Goal: Transaction & Acquisition: Purchase product/service

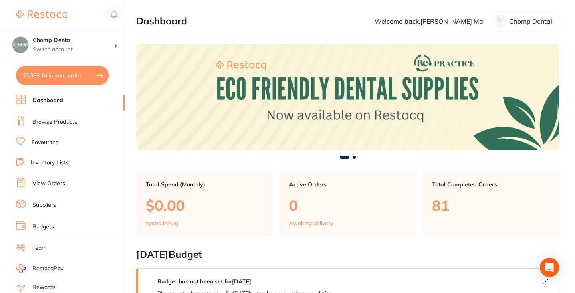
click at [66, 72] on button "$3,388.14 in your order" at bounding box center [62, 75] width 93 height 19
checkbox input "true"
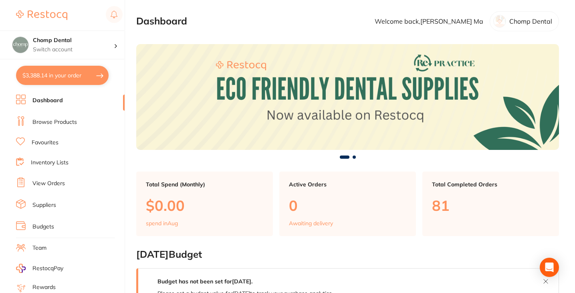
checkbox input "true"
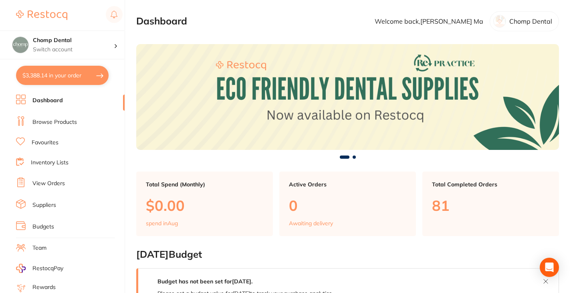
checkbox input "true"
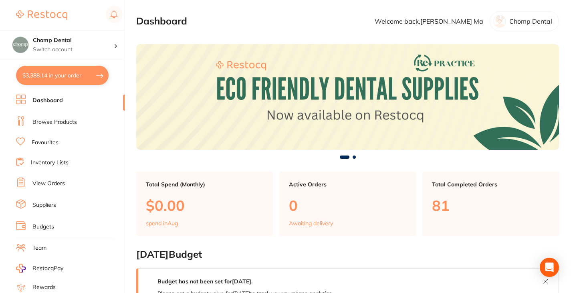
checkbox input "true"
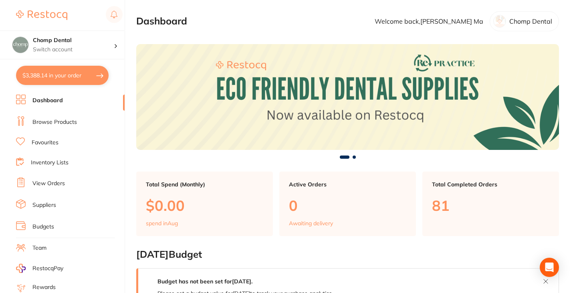
checkbox input "true"
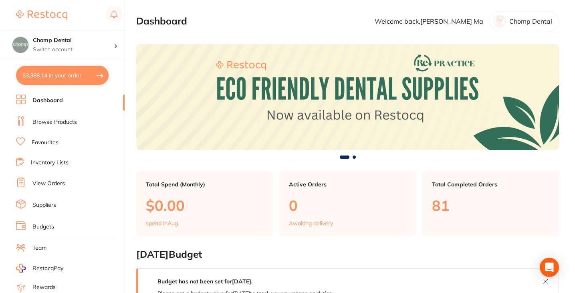
checkbox input "true"
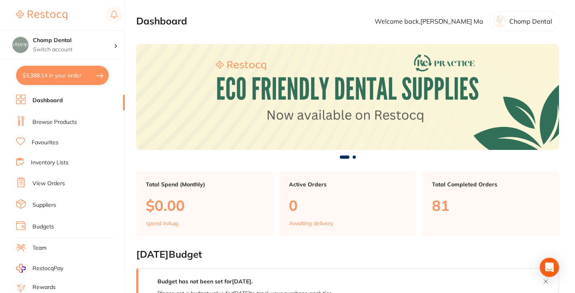
checkbox input "true"
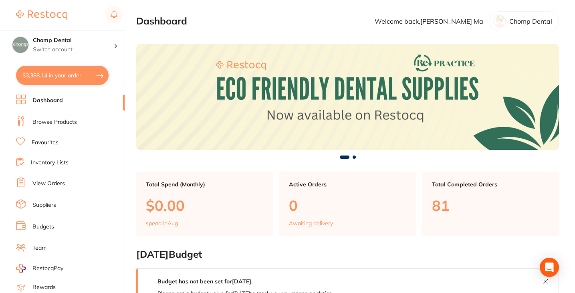
checkbox input "true"
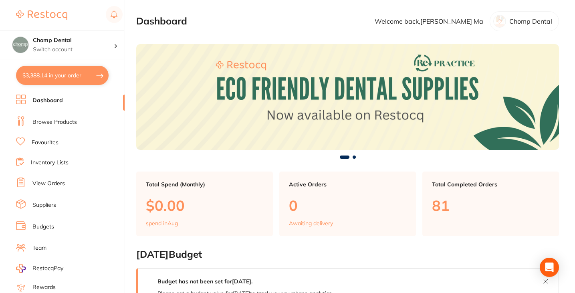
checkbox input "true"
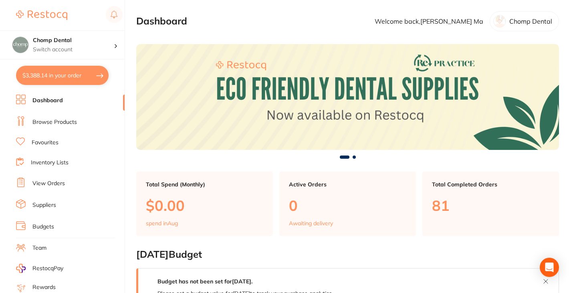
checkbox input "true"
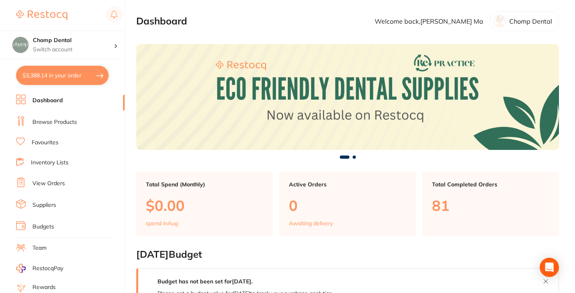
checkbox input "true"
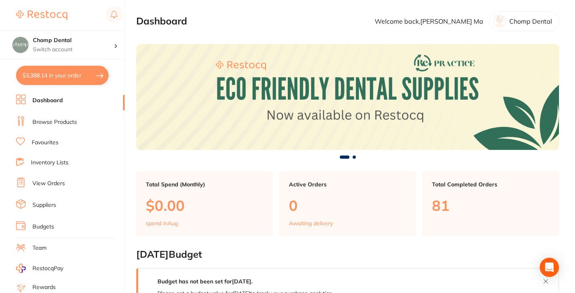
checkbox input "true"
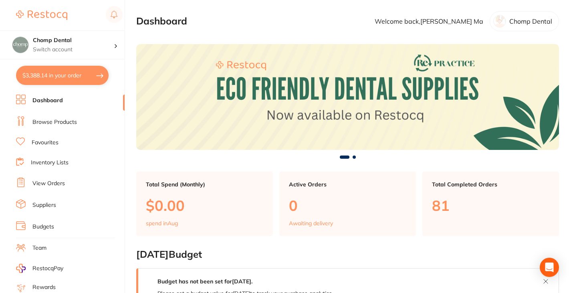
checkbox input "true"
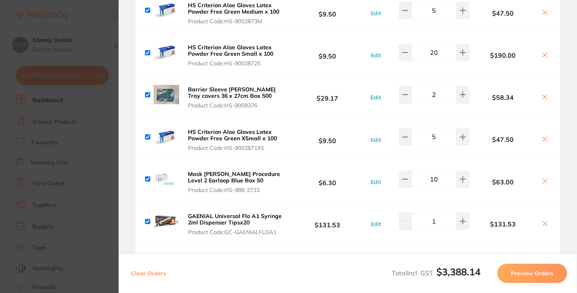
scroll to position [105, 0]
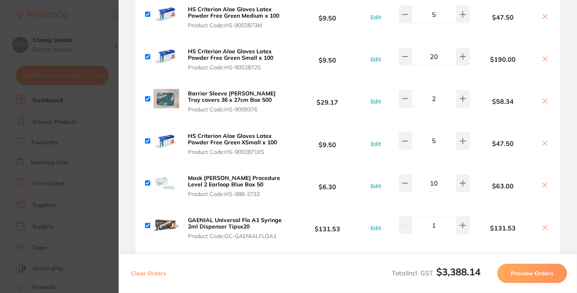
click at [83, 152] on section "Update RRP Set your pre negotiated price for this item. Item Agreed RRP (excl. …" at bounding box center [288, 146] width 577 height 293
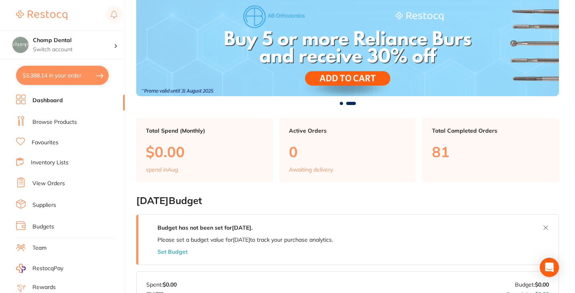
scroll to position [0, 0]
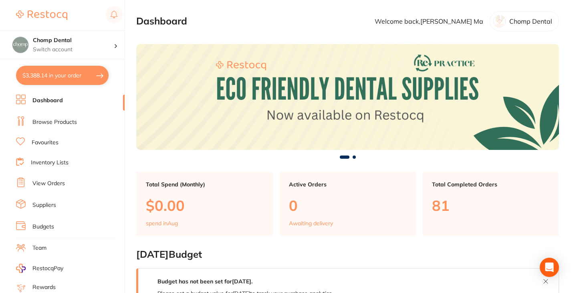
click at [66, 119] on link "Browse Products" at bounding box center [54, 122] width 44 height 8
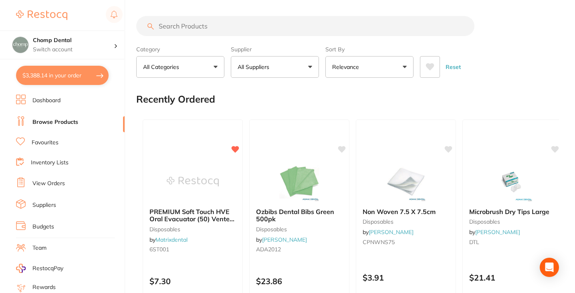
click at [296, 30] on input "search" at bounding box center [305, 26] width 338 height 20
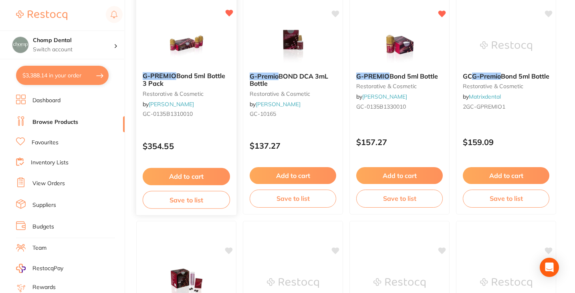
scroll to position [129, 0]
type input "g premio"
click at [205, 179] on button "Add to cart" at bounding box center [186, 176] width 87 height 17
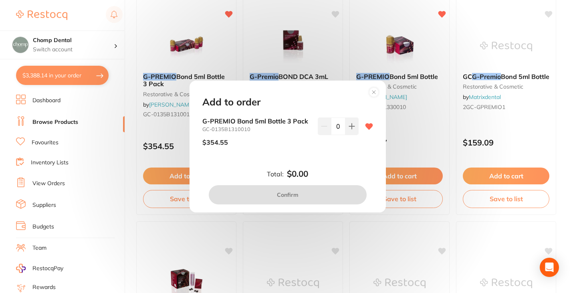
click at [356, 120] on div "G-PREMIO Bond 5ml Bottle 3 Pack GC-0135B1310010 $354.55 0" at bounding box center [287, 134] width 171 height 35
click at [352, 123] on button at bounding box center [351, 126] width 13 height 18
type input "1"
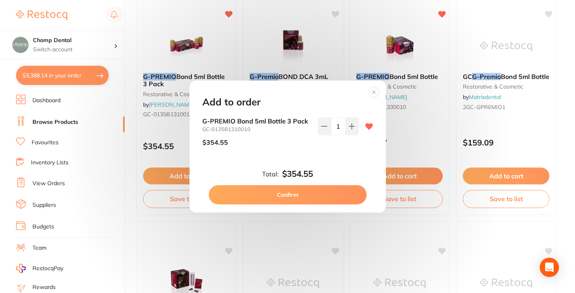
click at [322, 191] on button "Confirm" at bounding box center [288, 194] width 158 height 19
checkbox input "false"
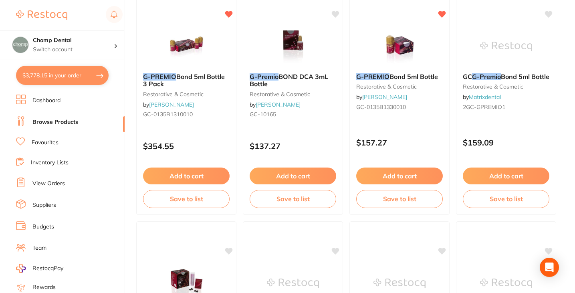
click at [62, 78] on button "$3,778.15 in your order" at bounding box center [62, 75] width 93 height 19
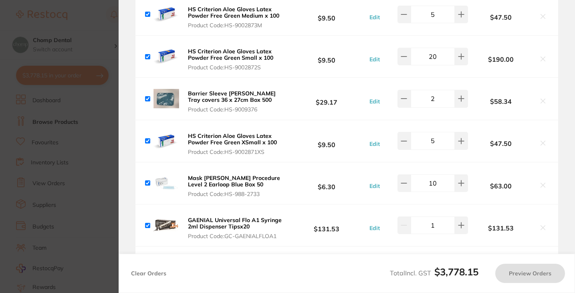
checkbox input "true"
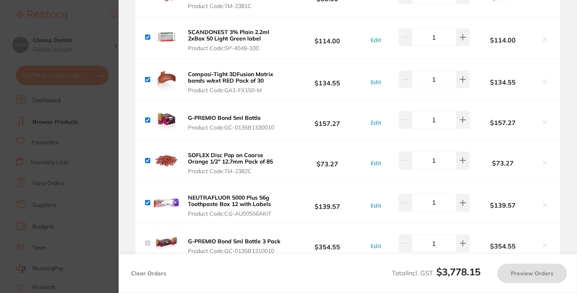
scroll to position [378, 0]
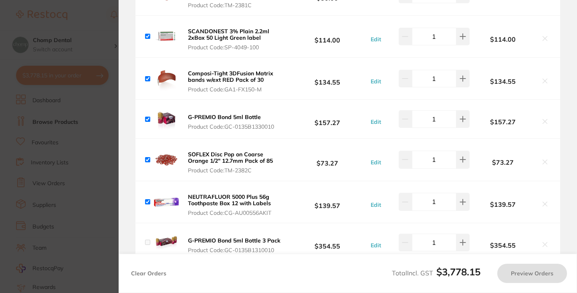
checkbox input "false"
checkbox input "true"
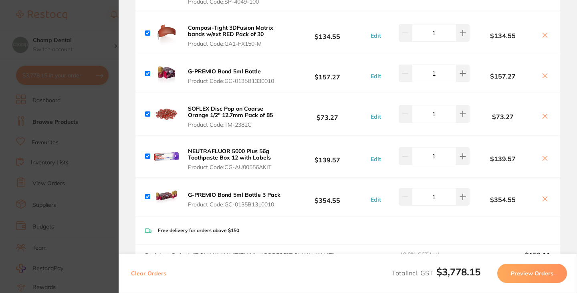
scroll to position [421, 0]
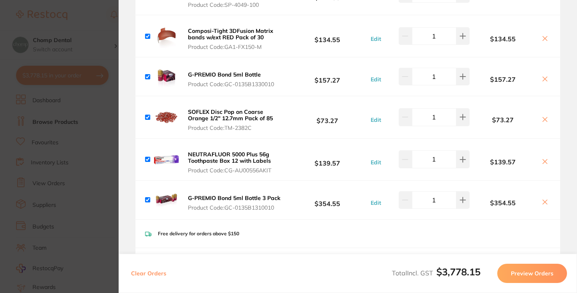
click at [545, 79] on icon at bounding box center [544, 79] width 6 height 6
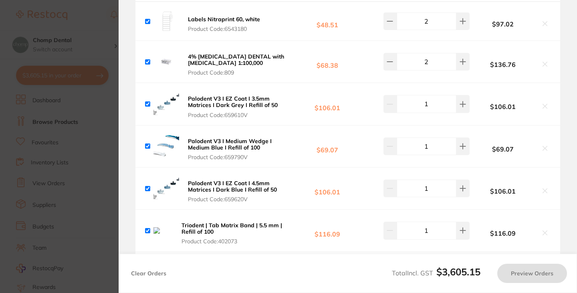
scroll to position [714, 0]
checkbox input "true"
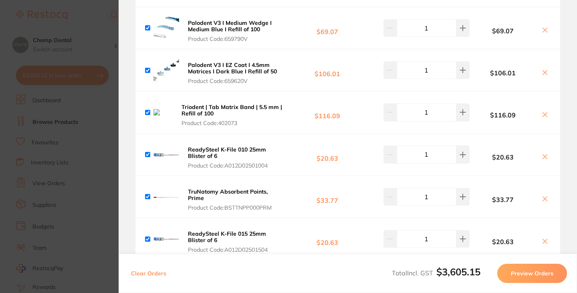
scroll to position [832, 0]
type input "2"
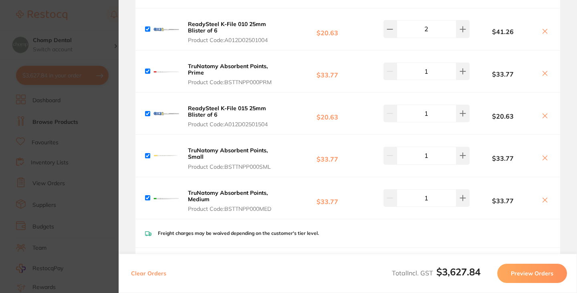
scroll to position [958, 0]
click at [543, 157] on icon at bounding box center [545, 157] width 4 height 4
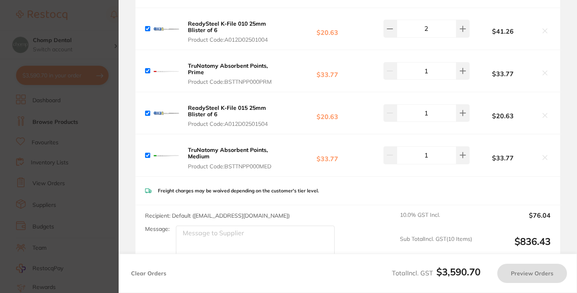
checkbox input "true"
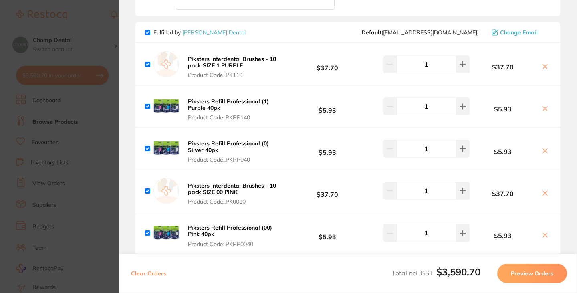
scroll to position [2572, 0]
click at [71, 104] on section "Update RRP Set your pre negotiated price for this item. Item Agreed RRP (excl. …" at bounding box center [288, 146] width 577 height 293
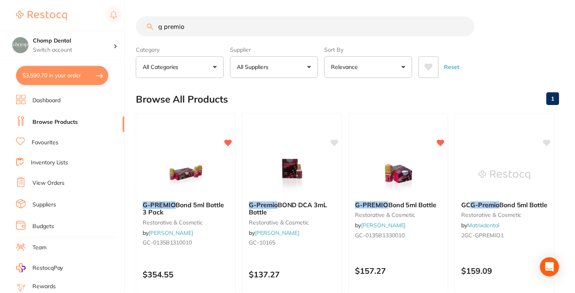
scroll to position [129, 0]
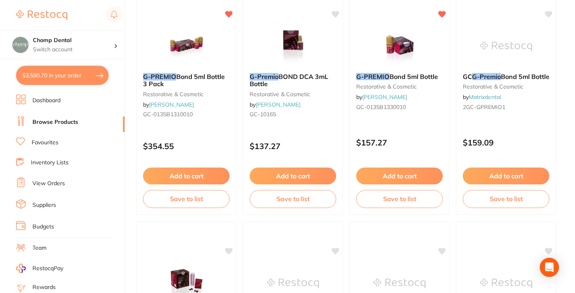
click at [65, 101] on li "Dashboard" at bounding box center [70, 101] width 109 height 12
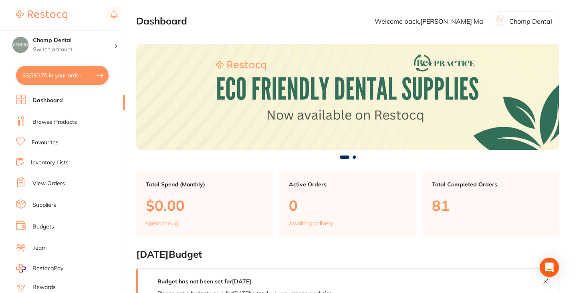
click at [67, 118] on link "Browse Products" at bounding box center [54, 122] width 44 height 8
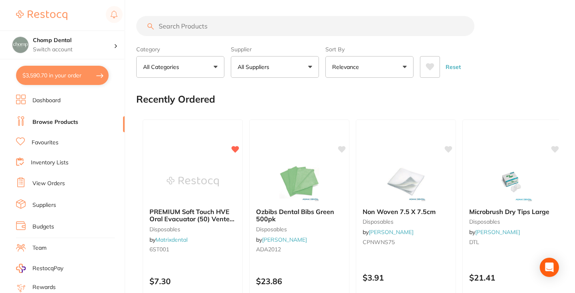
click at [239, 30] on input "search" at bounding box center [305, 26] width 338 height 20
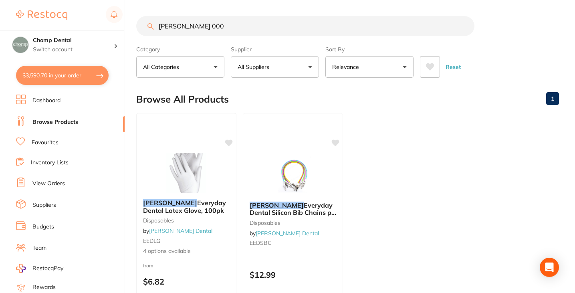
drag, startPoint x: 221, startPoint y: 21, endPoint x: 119, endPoint y: 29, distance: 101.6
click at [119, 29] on div "$3,590.70 Chomp Dental Switch account Chomp Dental $3,590.70 in your order Dash…" at bounding box center [287, 146] width 575 height 293
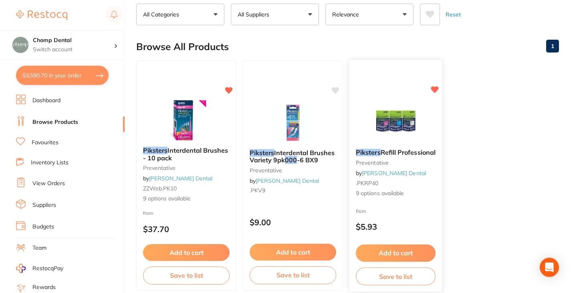
scroll to position [92, 0]
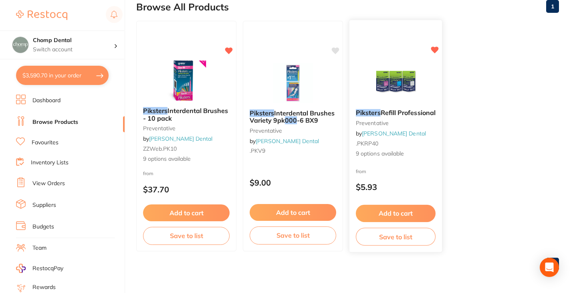
type input "piksters 000"
click at [420, 108] on div "Piksters Refill Professional preventative by [PERSON_NAME] Dental .PKRP40 9 opt…" at bounding box center [395, 134] width 93 height 62
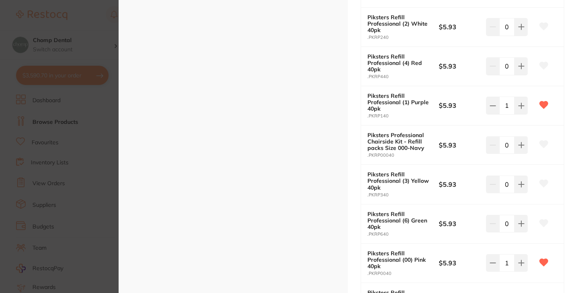
scroll to position [255, 0]
click at [540, 143] on icon at bounding box center [543, 143] width 8 height 7
type input "1"
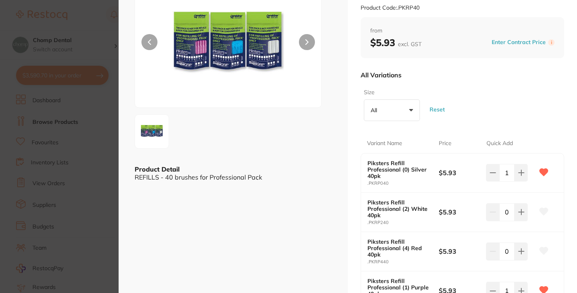
scroll to position [0, 0]
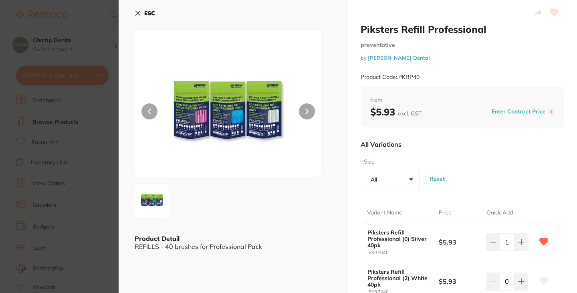
click at [136, 16] on button "ESC" at bounding box center [145, 13] width 20 height 14
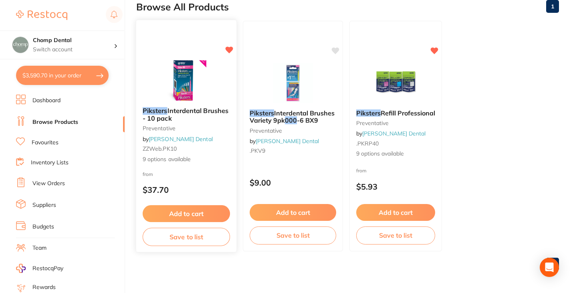
click at [185, 107] on span "Interdental Brushes - 10 pack" at bounding box center [186, 115] width 86 height 16
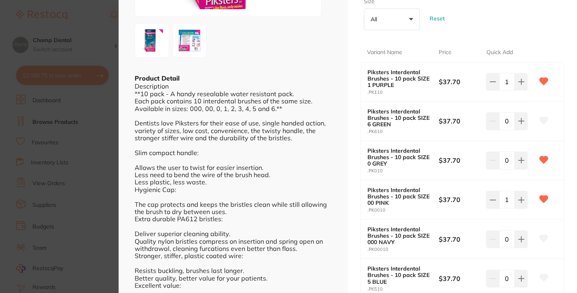
scroll to position [161, 0]
click at [522, 84] on icon at bounding box center [521, 81] width 6 height 6
type input "1"
click at [541, 238] on icon at bounding box center [543, 237] width 8 height 7
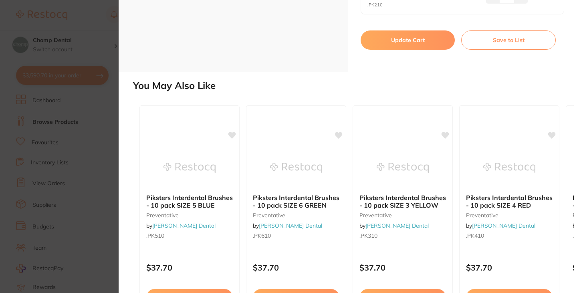
scroll to position [572, 0]
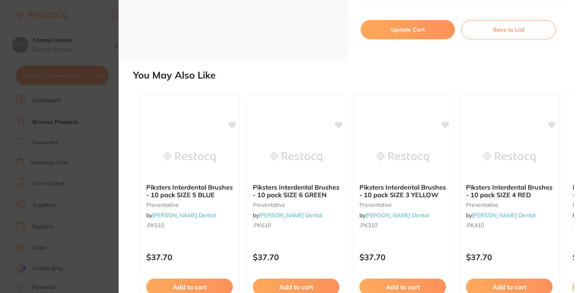
click at [428, 37] on button "Update Cart" at bounding box center [407, 29] width 94 height 19
checkbox input "false"
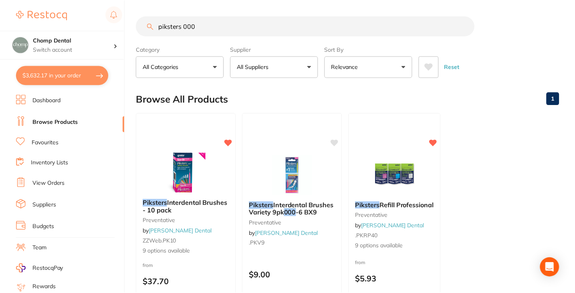
scroll to position [92, 0]
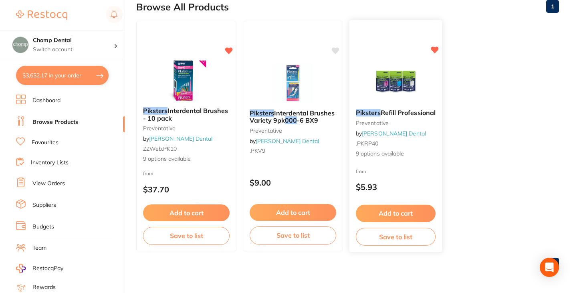
click at [414, 131] on div "Piksters Refill Professional preventative by [PERSON_NAME] Dental .PKRP40 9 opt…" at bounding box center [395, 134] width 93 height 62
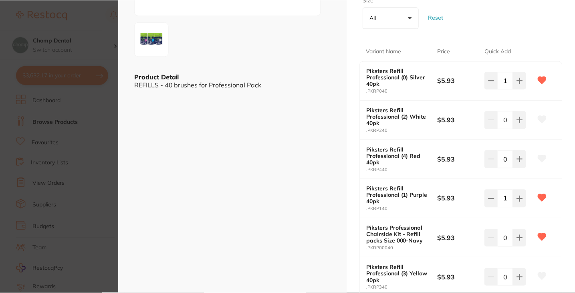
scroll to position [92, 0]
click at [517, 89] on button at bounding box center [519, 81] width 13 height 18
type input "1"
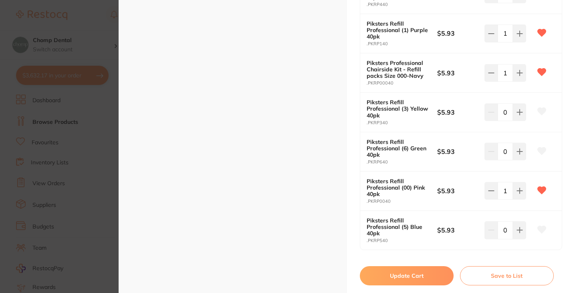
click at [417, 279] on button "Update Cart" at bounding box center [407, 275] width 94 height 19
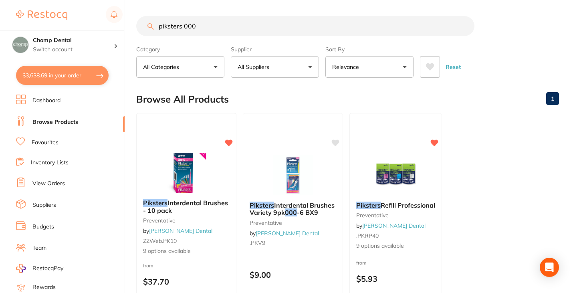
click at [69, 73] on button "$3,638.69 in your order" at bounding box center [62, 75] width 93 height 19
checkbox input "true"
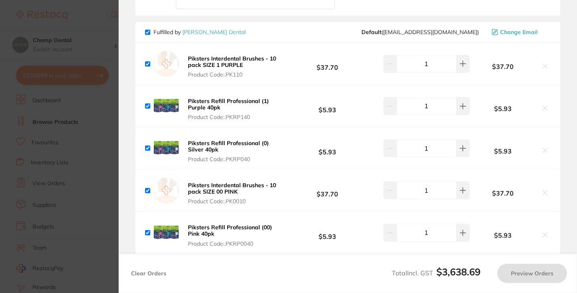
scroll to position [2794, 0]
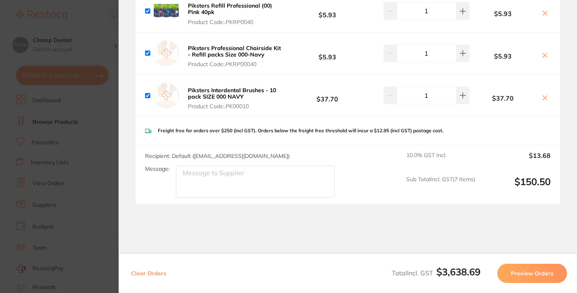
click at [75, 181] on section "Update RRP Set your pre negotiated price for this item. Item Agreed RRP (excl. …" at bounding box center [288, 146] width 577 height 293
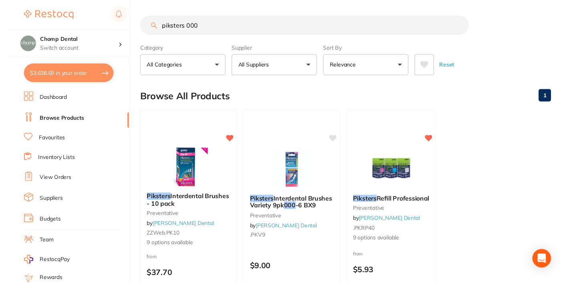
scroll to position [12, 0]
